Goal: Check status: Check status

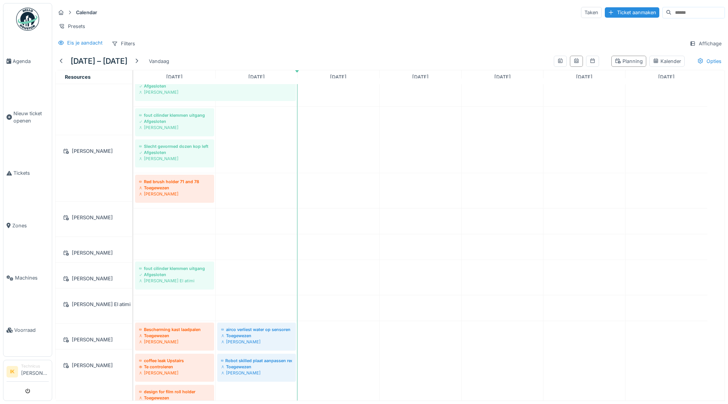
scroll to position [1189, 0]
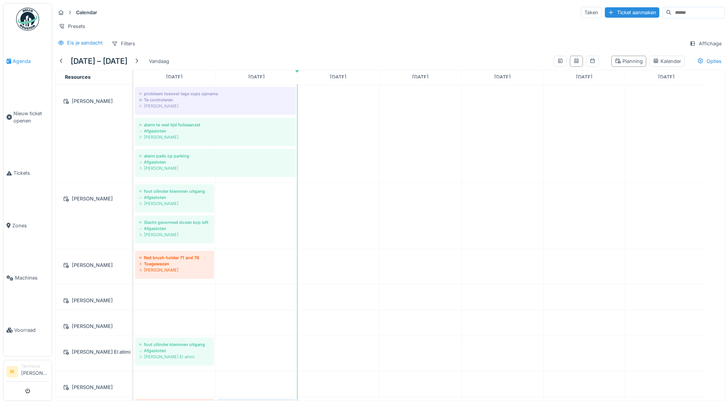
click at [25, 58] on span "Agenda" at bounding box center [31, 61] width 36 height 7
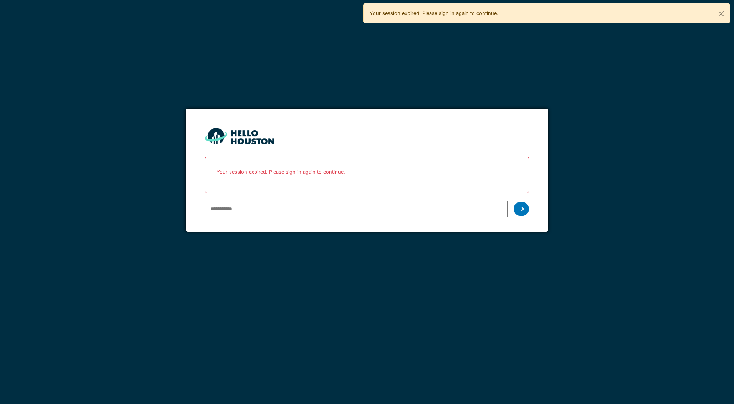
type input "**********"
drag, startPoint x: 0, startPoint y: 0, endPoint x: 237, endPoint y: 209, distance: 315.6
click at [238, 209] on input "**********" at bounding box center [356, 209] width 302 height 16
click at [522, 207] on icon at bounding box center [520, 209] width 5 height 6
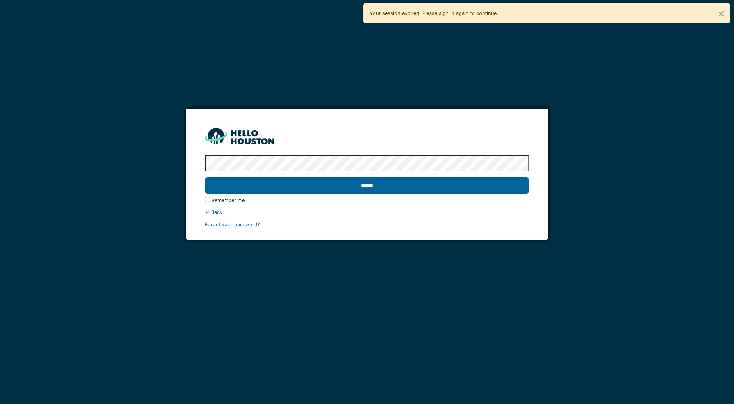
click at [264, 182] on input "******" at bounding box center [366, 185] width 323 height 16
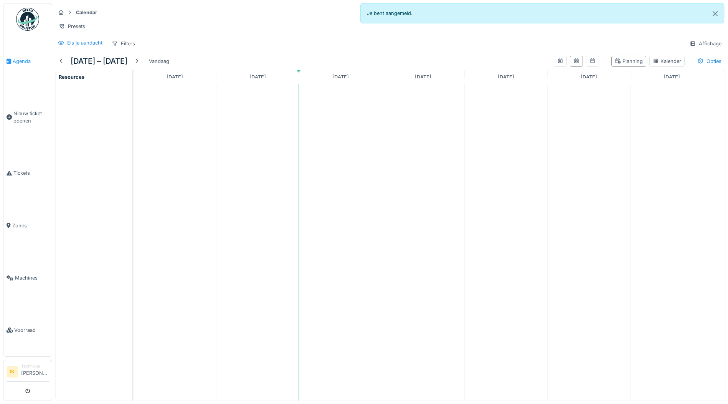
click at [16, 60] on span "Agenda" at bounding box center [31, 61] width 36 height 7
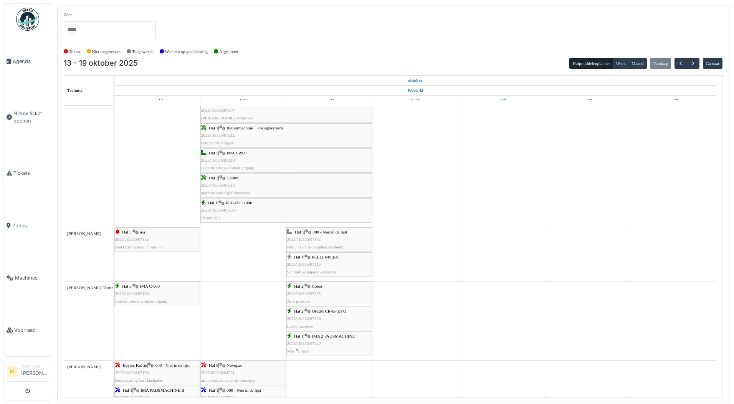
scroll to position [994, 0]
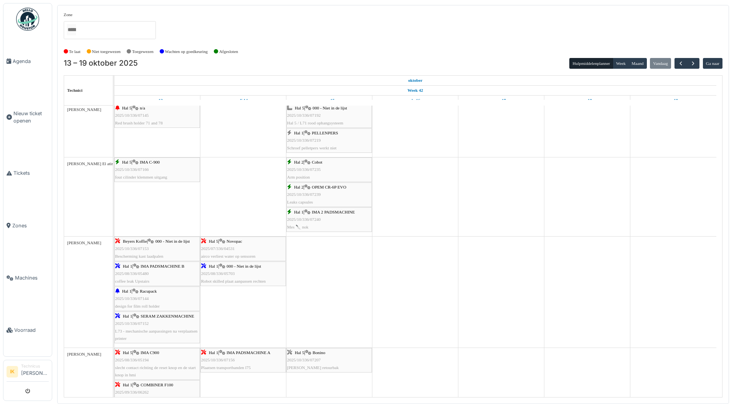
click at [331, 171] on div "Hal 2 | Cobot 2025/10/336/07235 Arm position" at bounding box center [329, 169] width 84 height 22
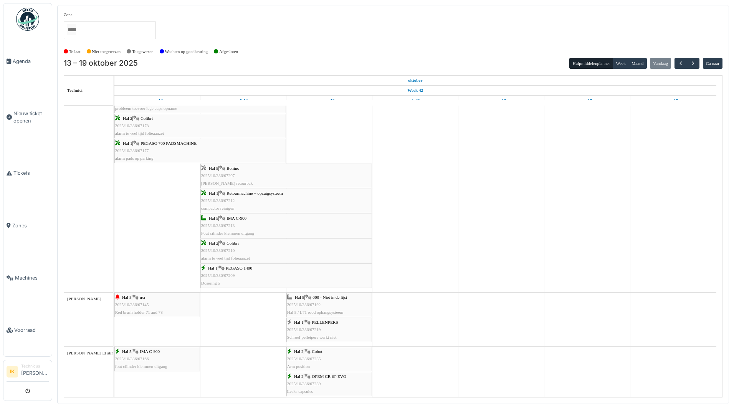
scroll to position [955, 0]
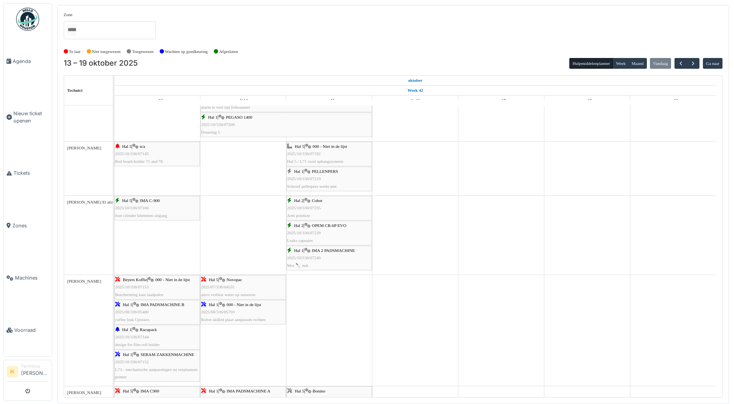
click at [322, 254] on div "Hal 1 | IMA 2 PADSMACHINE 2025/10/336/07240 Mes 🔪 nok" at bounding box center [329, 258] width 84 height 22
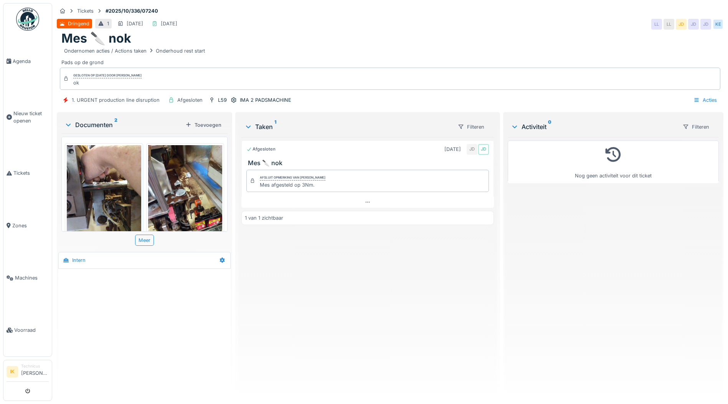
click at [109, 155] on img at bounding box center [104, 194] width 74 height 99
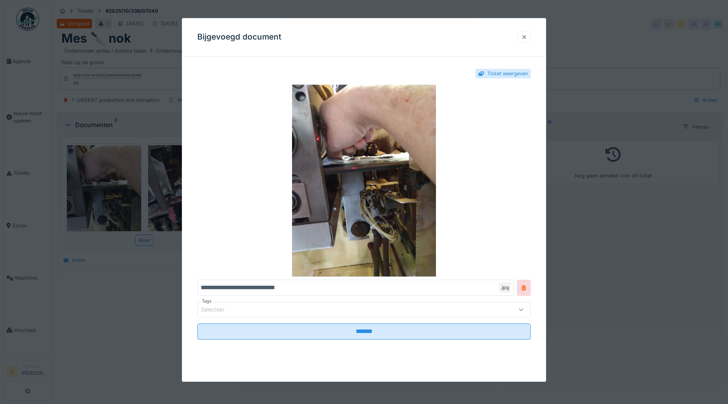
click at [527, 35] on div at bounding box center [524, 36] width 6 height 7
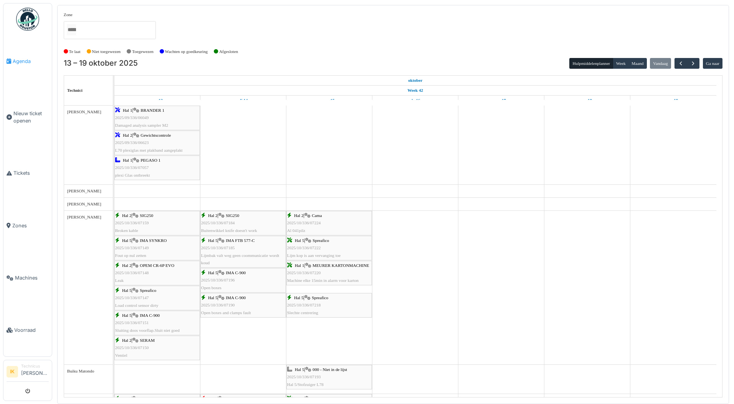
click at [21, 60] on span "Agenda" at bounding box center [31, 61] width 36 height 7
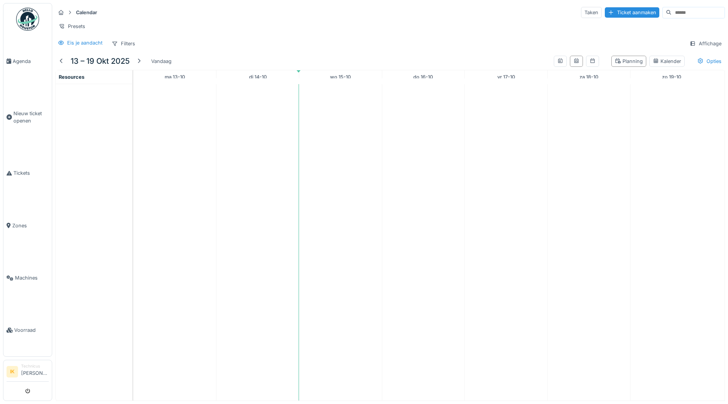
click at [21, 60] on span "Agenda" at bounding box center [31, 61] width 36 height 7
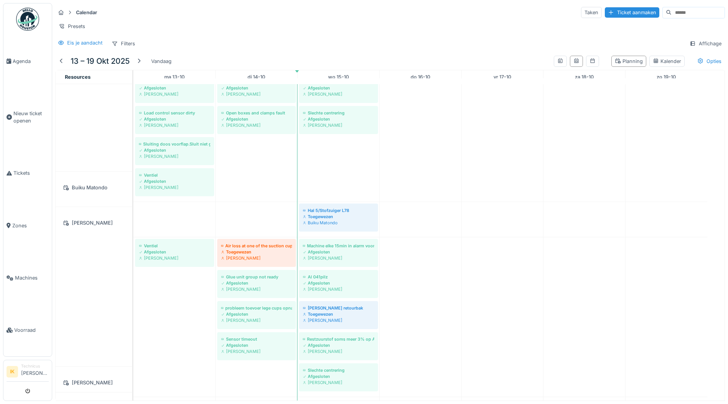
scroll to position [338, 0]
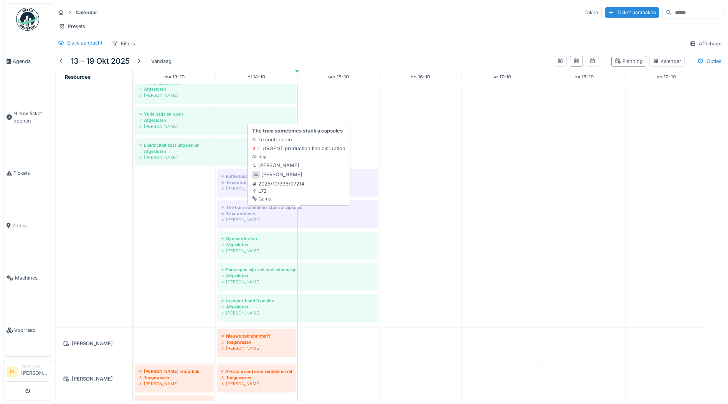
click at [266, 219] on div "[PERSON_NAME]" at bounding box center [297, 219] width 153 height 6
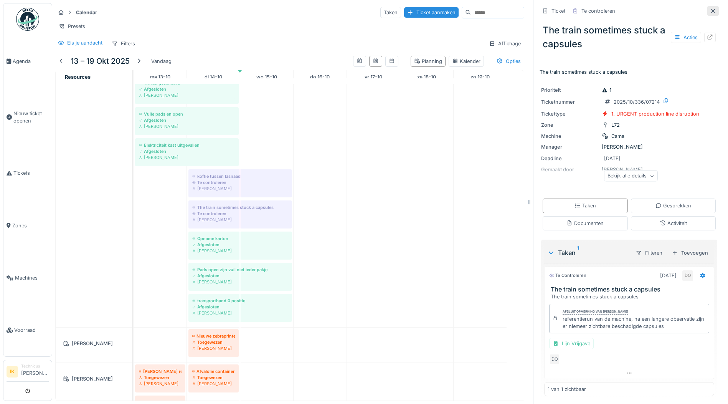
click at [710, 8] on icon at bounding box center [713, 10] width 6 height 5
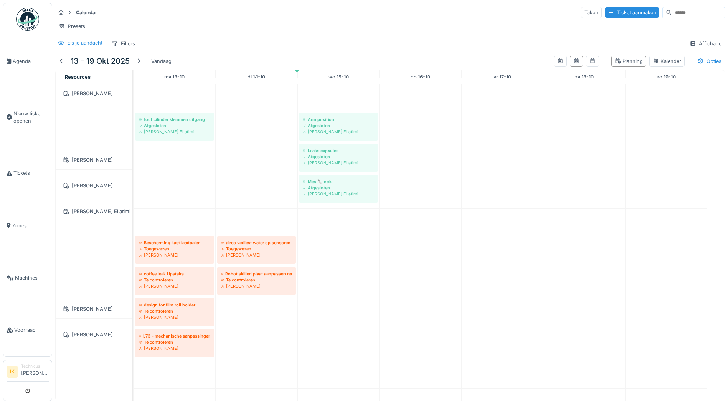
scroll to position [1813, 0]
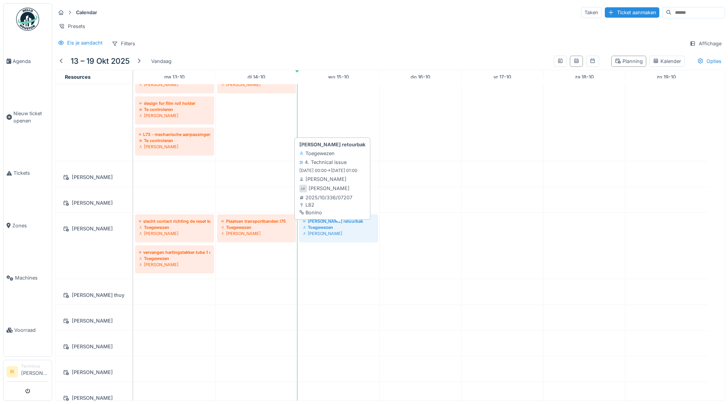
click at [324, 224] on div "Toegewezen" at bounding box center [338, 227] width 71 height 6
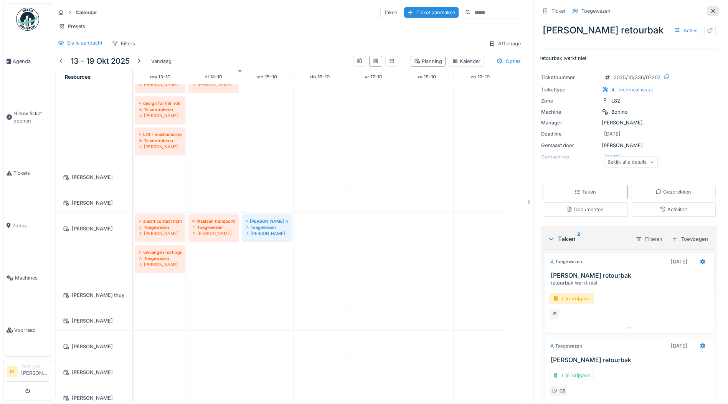
click at [710, 8] on icon at bounding box center [713, 10] width 6 height 5
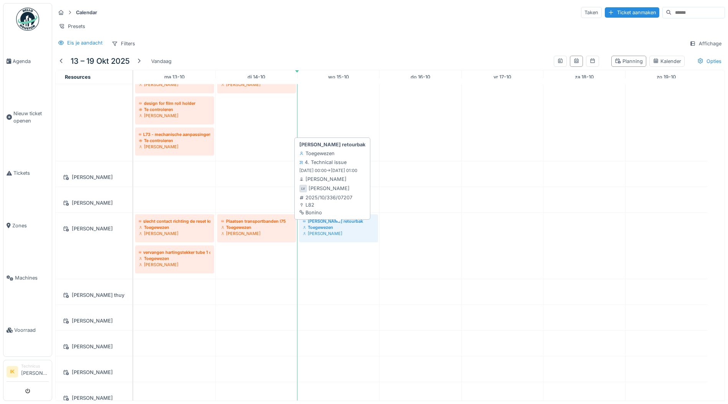
click at [332, 229] on div "Toegewezen" at bounding box center [338, 227] width 71 height 6
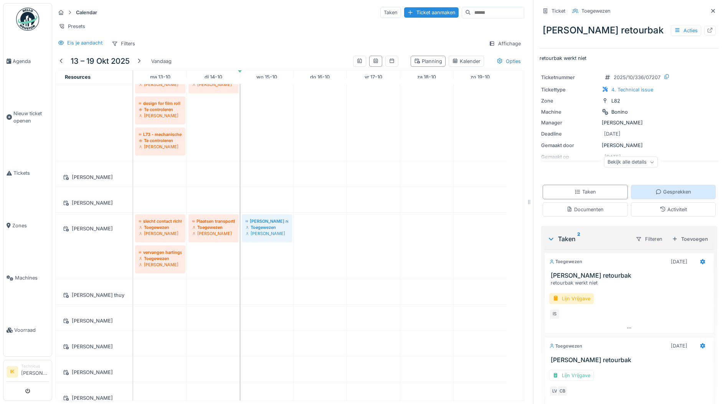
click at [672, 188] on div "Gesprekken" at bounding box center [673, 191] width 36 height 7
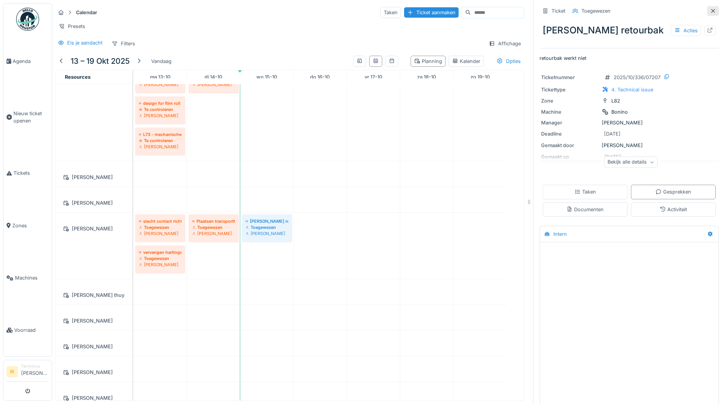
click at [710, 8] on icon at bounding box center [713, 10] width 6 height 5
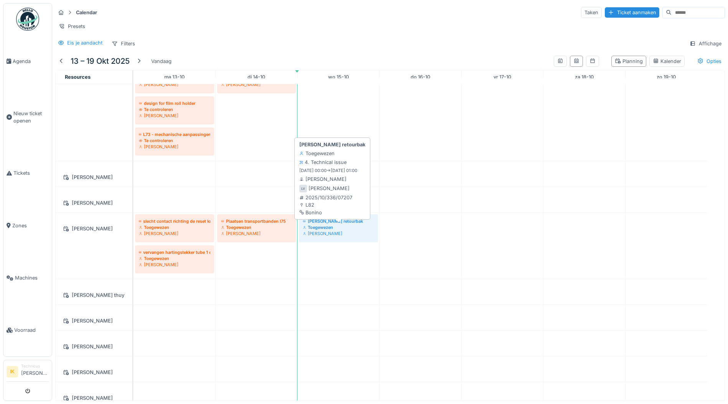
click at [323, 229] on div "Toegewezen" at bounding box center [338, 227] width 71 height 6
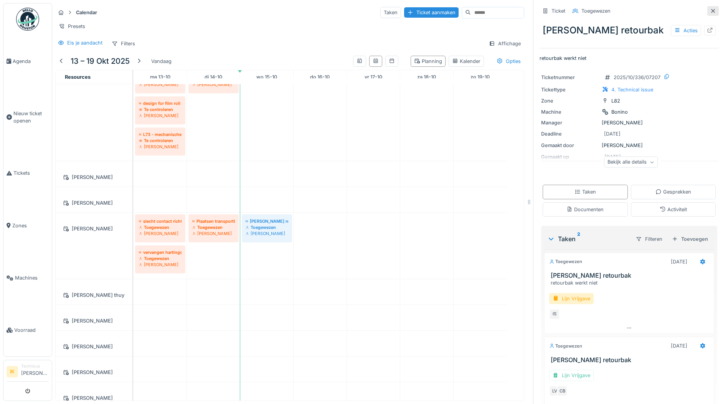
click at [710, 8] on icon at bounding box center [713, 10] width 6 height 5
